Goal: Information Seeking & Learning: Find specific fact

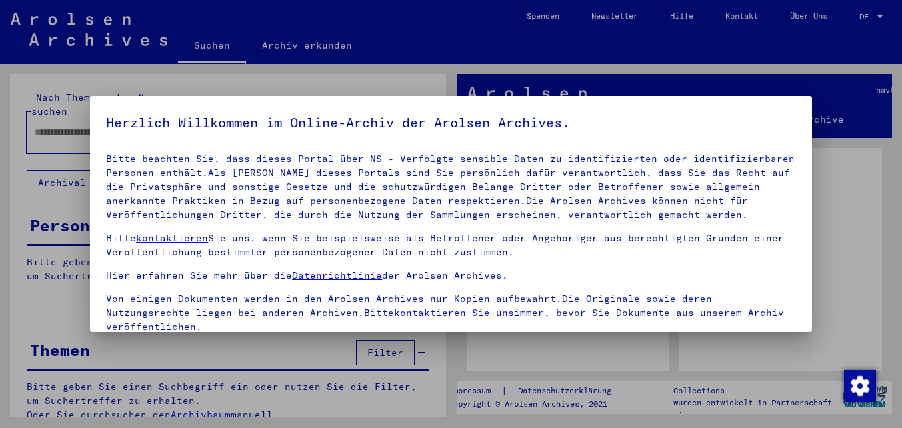
scroll to position [109, 0]
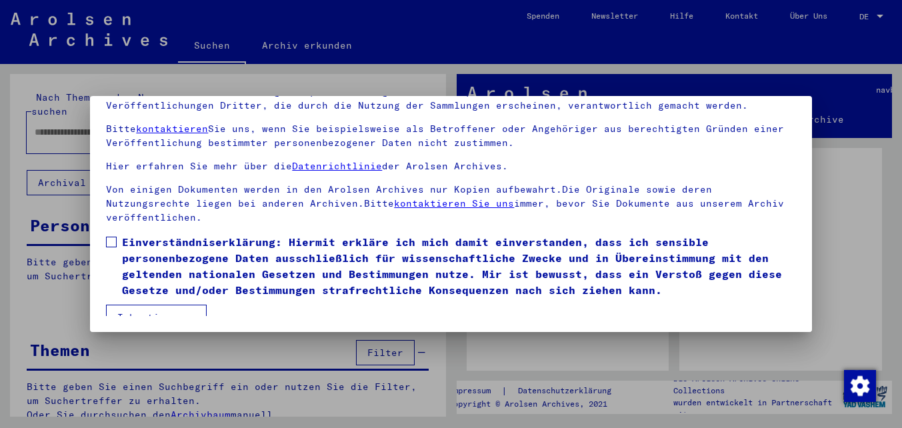
click at [132, 249] on span "Einverständniserklärung: Hiermit erkläre ich mich damit einverstanden, dass ich…" at bounding box center [458, 266] width 673 height 64
click at [136, 305] on button "Ich stimme zu" at bounding box center [156, 317] width 101 height 25
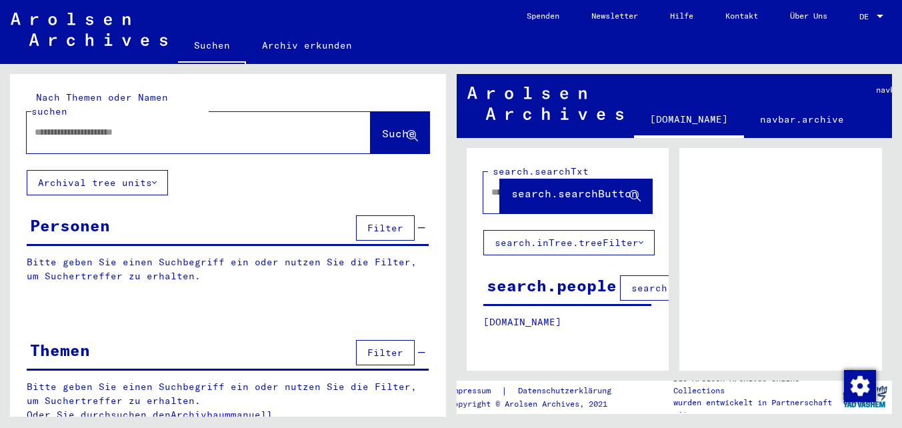
click at [132, 125] on input "text" at bounding box center [187, 132] width 304 height 14
paste input "**********"
drag, startPoint x: 93, startPoint y: 119, endPoint x: -18, endPoint y: 117, distance: 111.3
click at [0, 117] on html "**********" at bounding box center [451, 214] width 902 height 428
type input "**********"
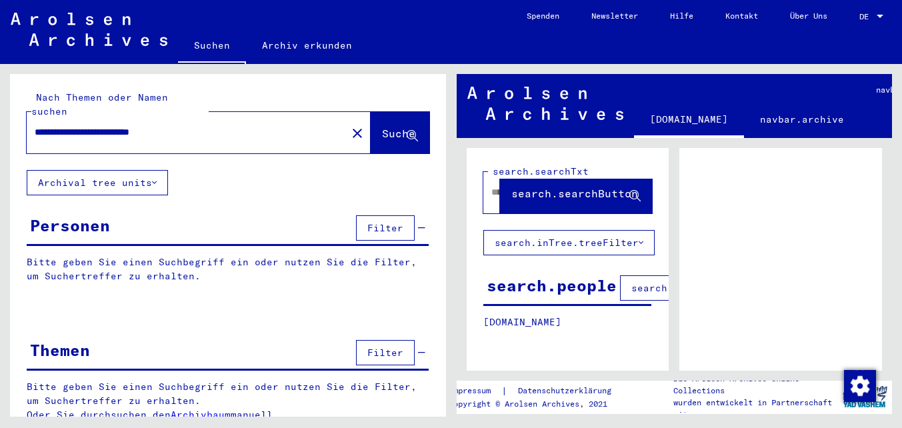
click at [414, 131] on icon at bounding box center [412, 136] width 11 height 11
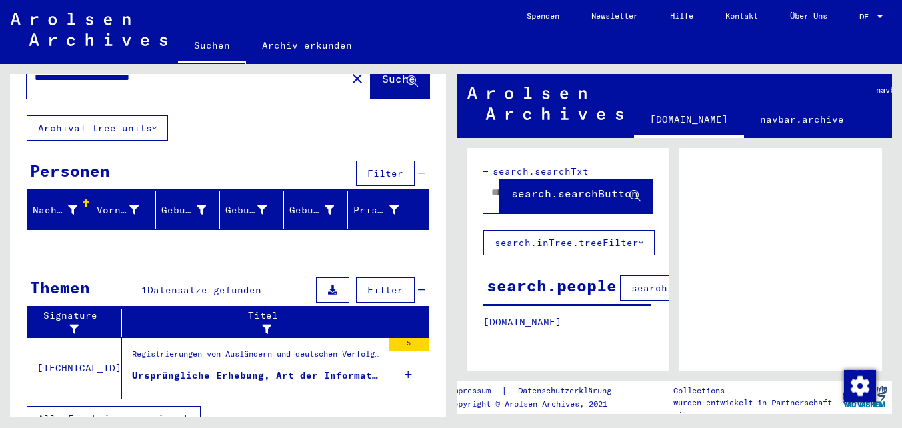
scroll to position [62, 0]
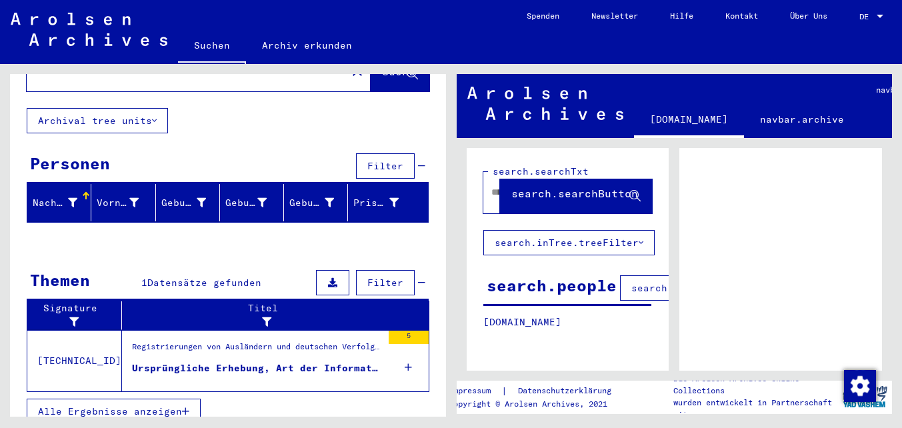
click at [293, 343] on div "Registrierungen von Ausländern und deutschen Verfolgten durch öffentliche Einri…" at bounding box center [257, 350] width 250 height 19
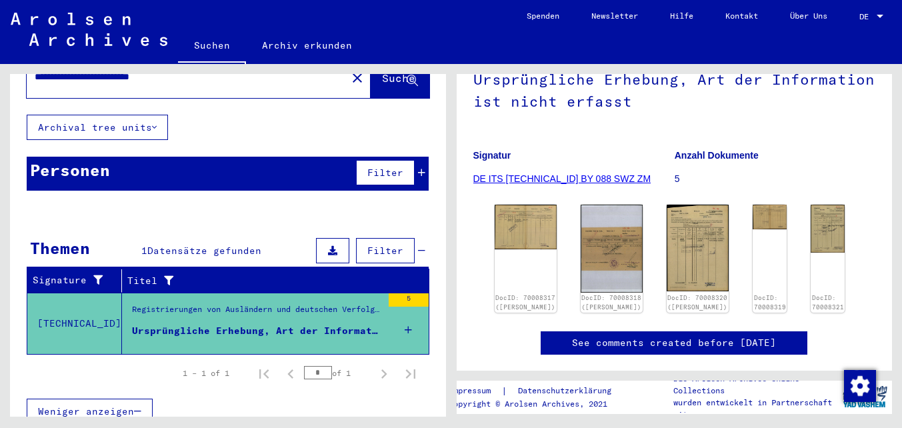
scroll to position [117, 0]
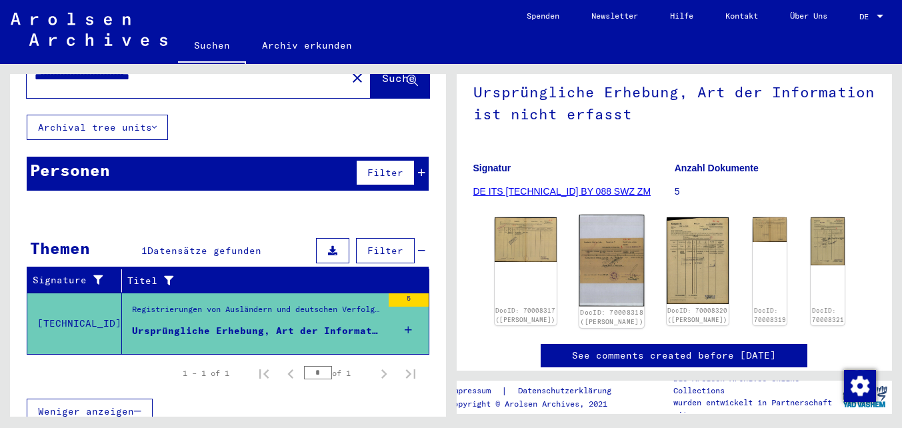
click at [623, 263] on img at bounding box center [611, 261] width 65 height 92
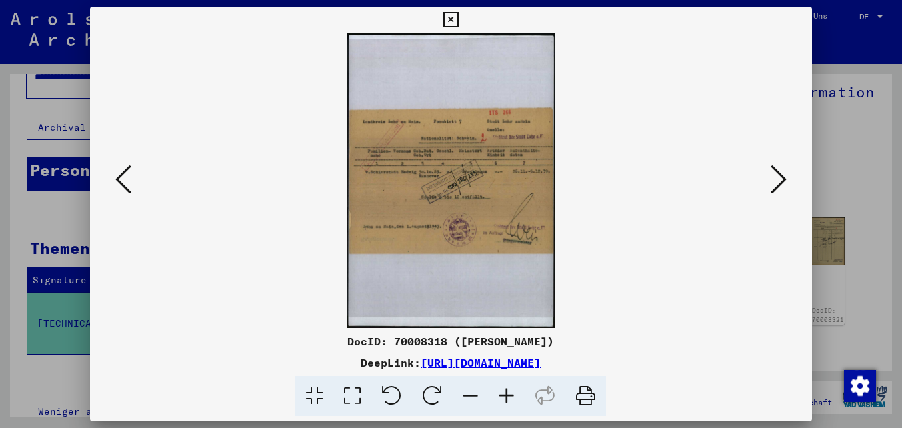
click at [768, 178] on button at bounding box center [779, 180] width 24 height 38
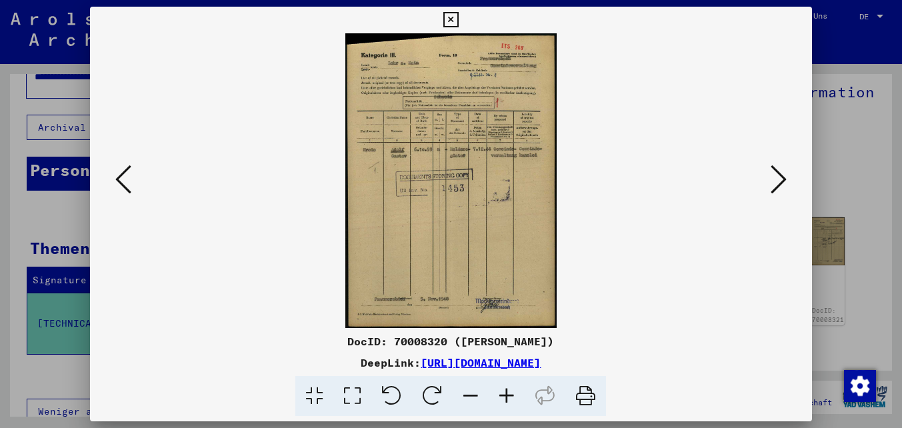
click at [768, 178] on button at bounding box center [779, 180] width 24 height 38
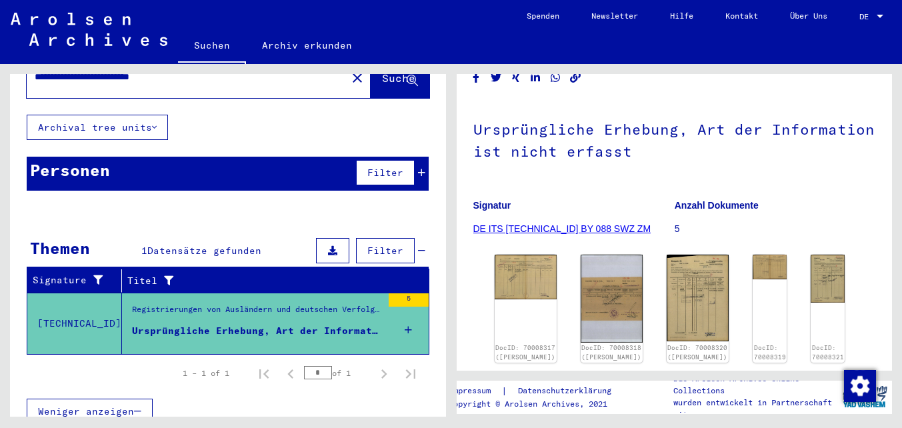
scroll to position [78, 0]
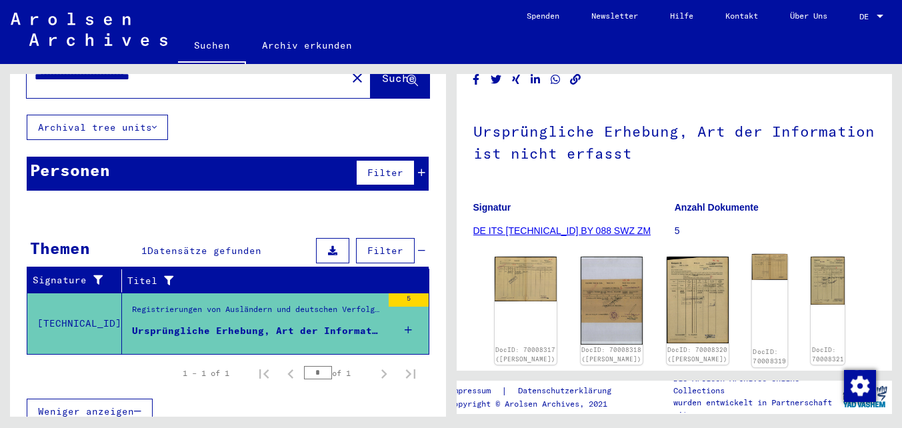
click at [762, 267] on img at bounding box center [770, 266] width 36 height 25
